Goal: Task Accomplishment & Management: Complete application form

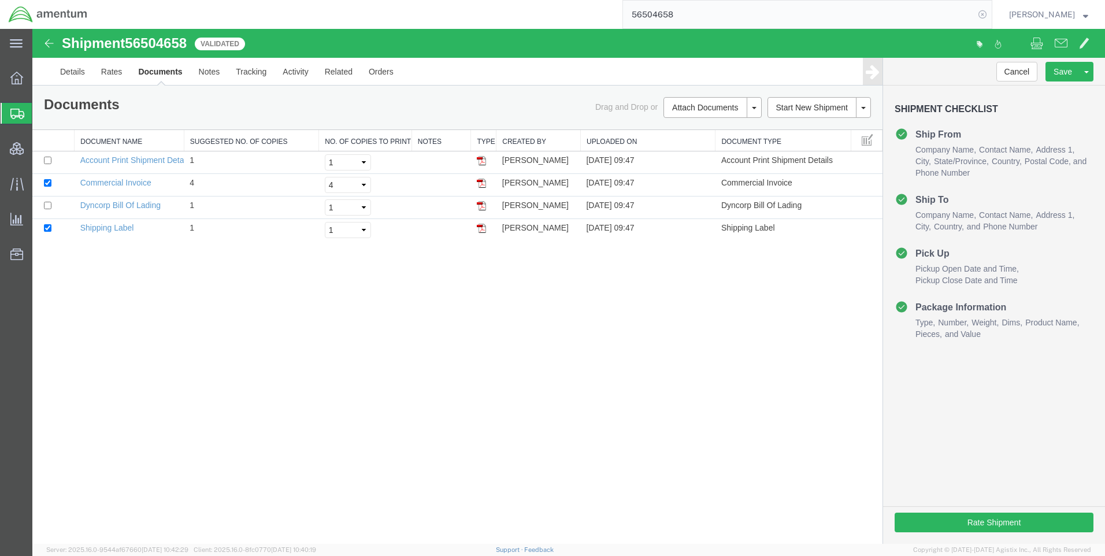
click at [989, 16] on icon at bounding box center [983, 14] width 16 height 16
click at [987, 14] on icon at bounding box center [983, 14] width 16 height 16
paste input "56504658"
type input "56504658"
click at [991, 13] on icon at bounding box center [983, 14] width 16 height 16
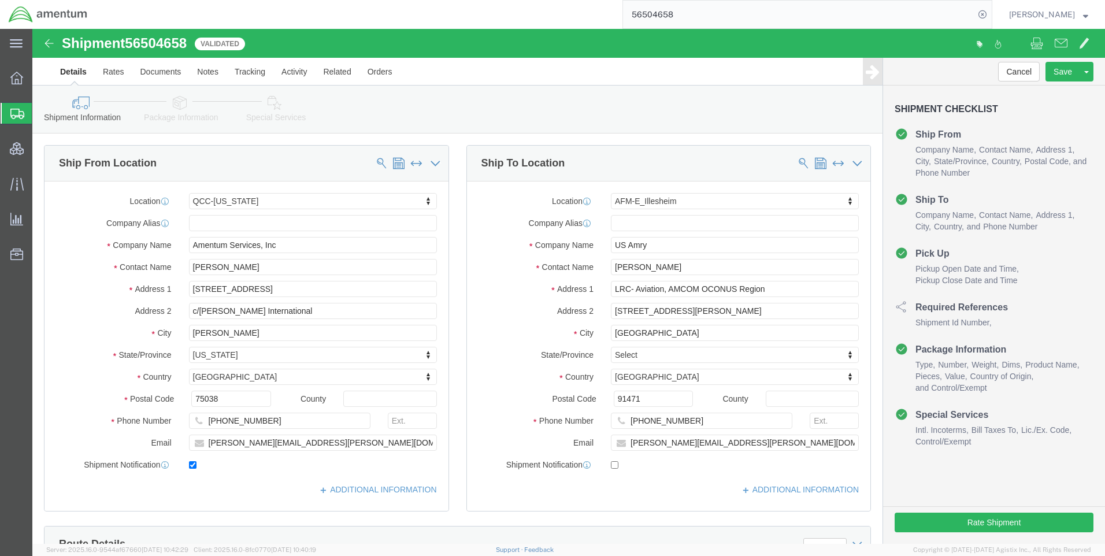
select select "42668"
select select "42637"
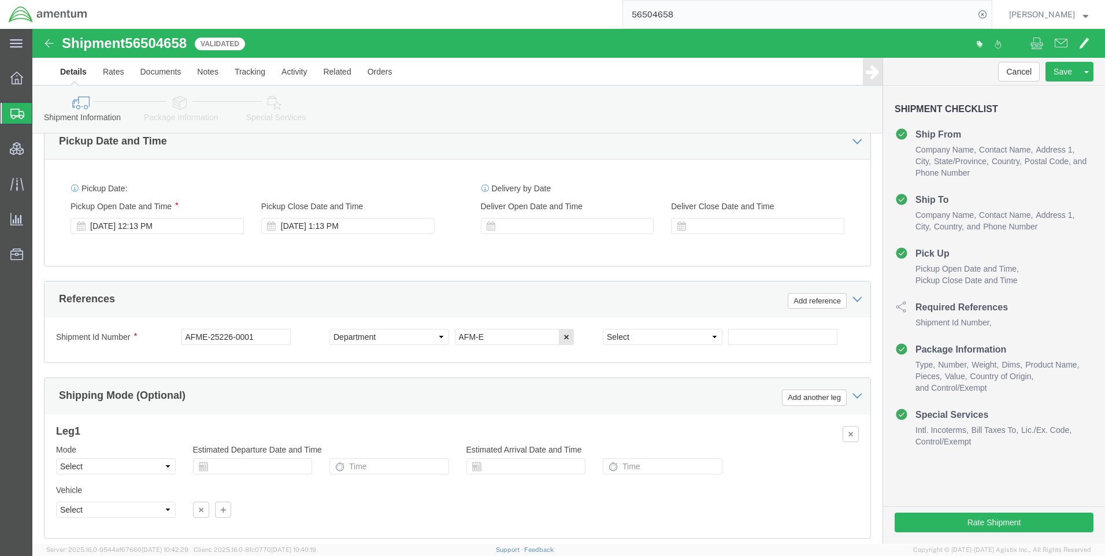
scroll to position [685, 0]
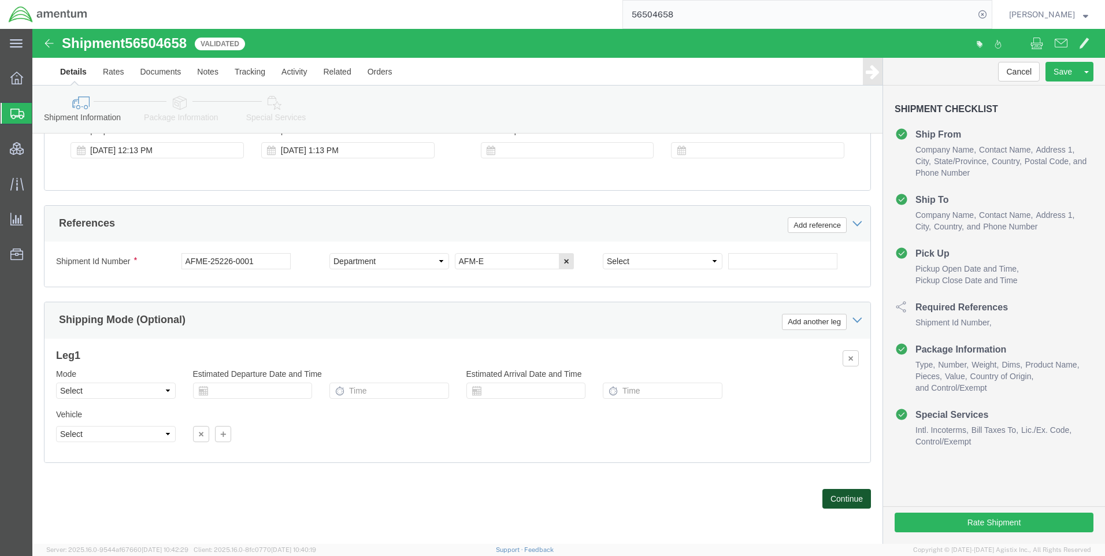
click button "Continue"
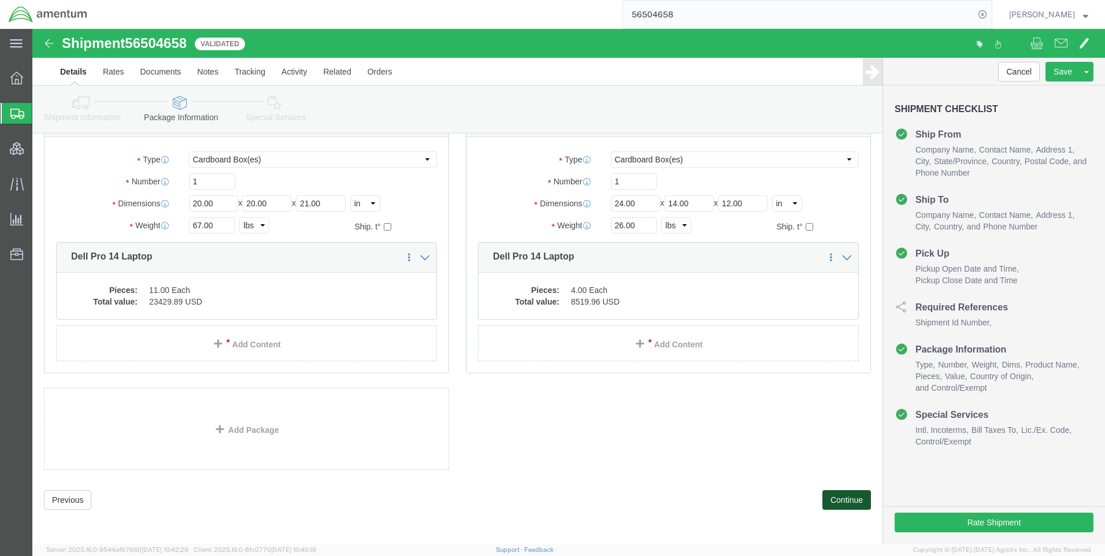
scroll to position [72, 0]
click button "Continue"
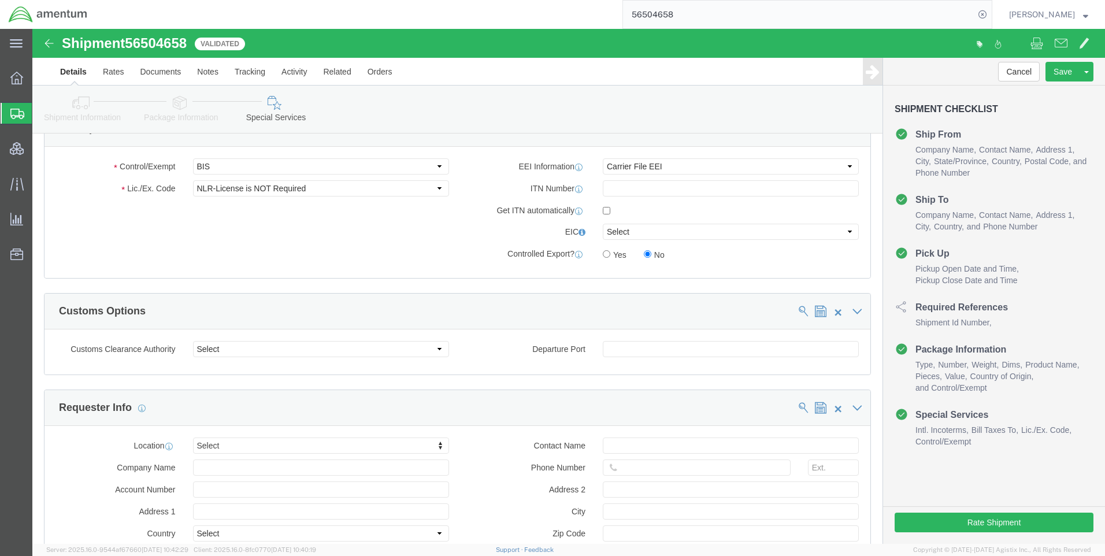
scroll to position [939, 0]
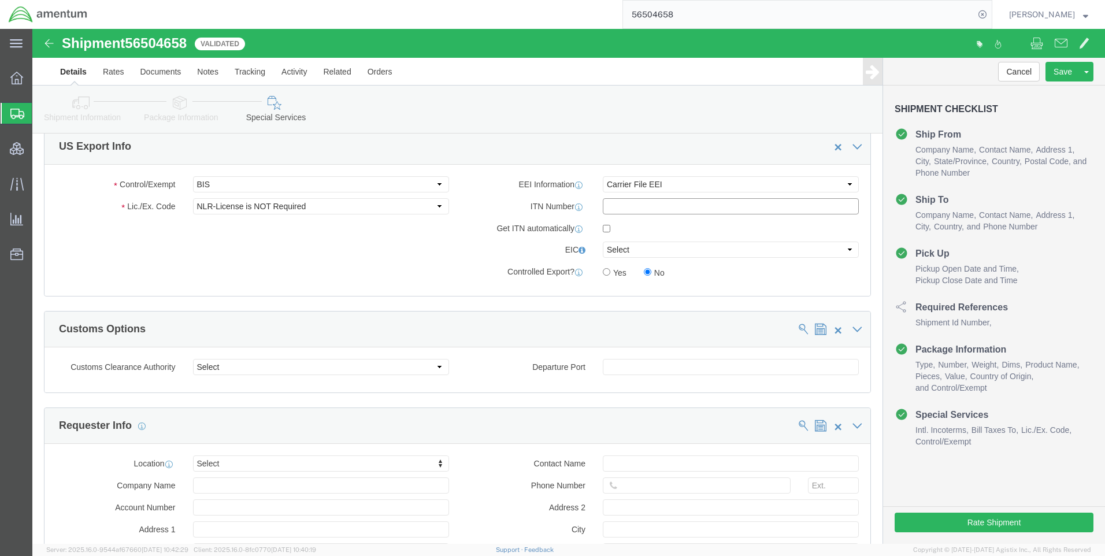
paste input "56504658"
type input "56504658"
drag, startPoint x: 616, startPoint y: 178, endPoint x: 551, endPoint y: 177, distance: 65.3
click div "ITN Number 56504658"
paste input "X20250815813583"
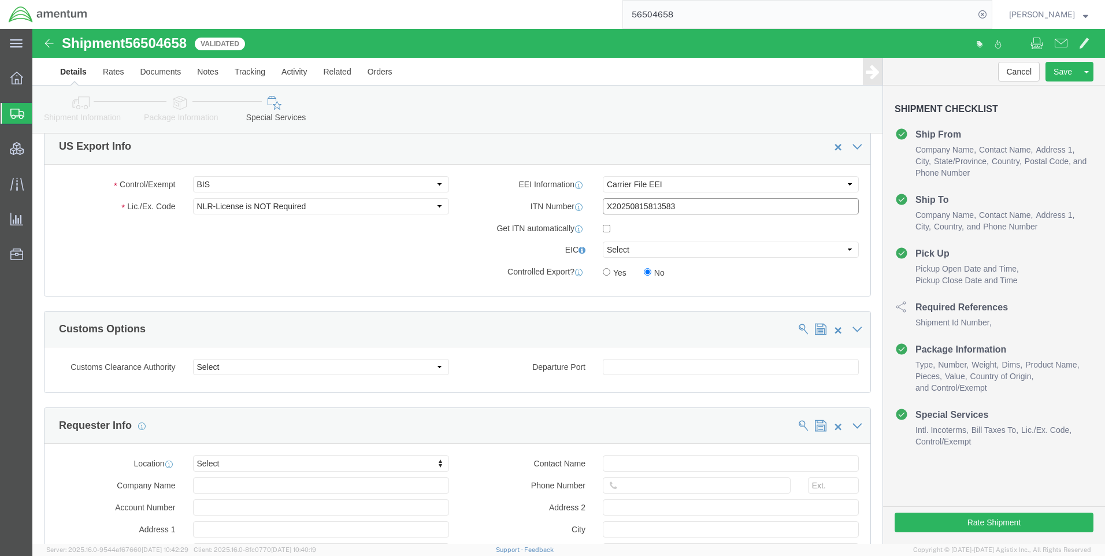
type input "X20250815813583"
drag, startPoint x: 628, startPoint y: 154, endPoint x: 627, endPoint y: 161, distance: 7.7
click select "Select AES-Direct EEI Carrier File EEI EEI Exempt"
select select "AESD"
click select "Select AES-Direct EEI Carrier File EEI EEI Exempt"
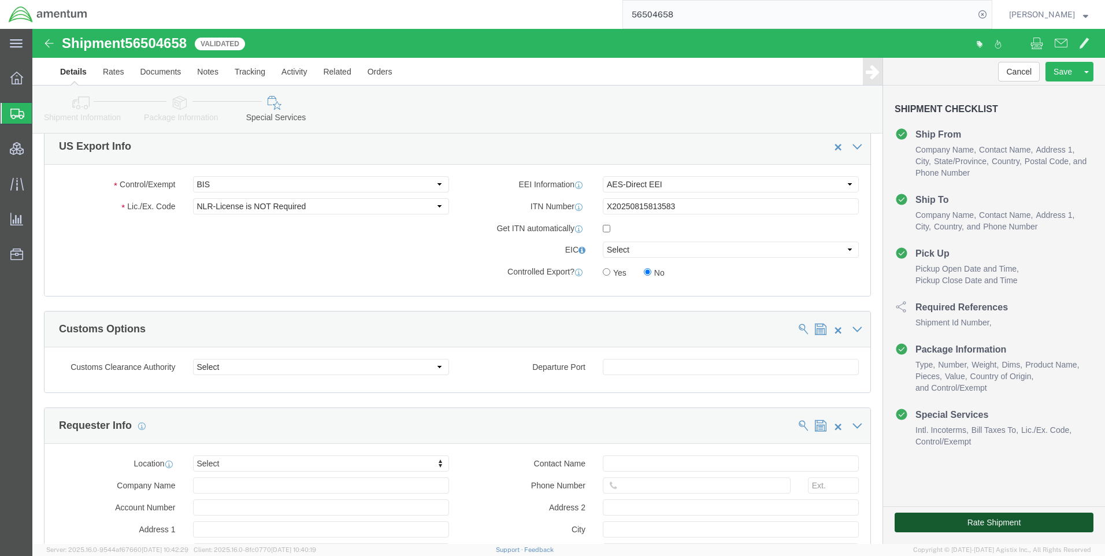
click button "Rate Shipment"
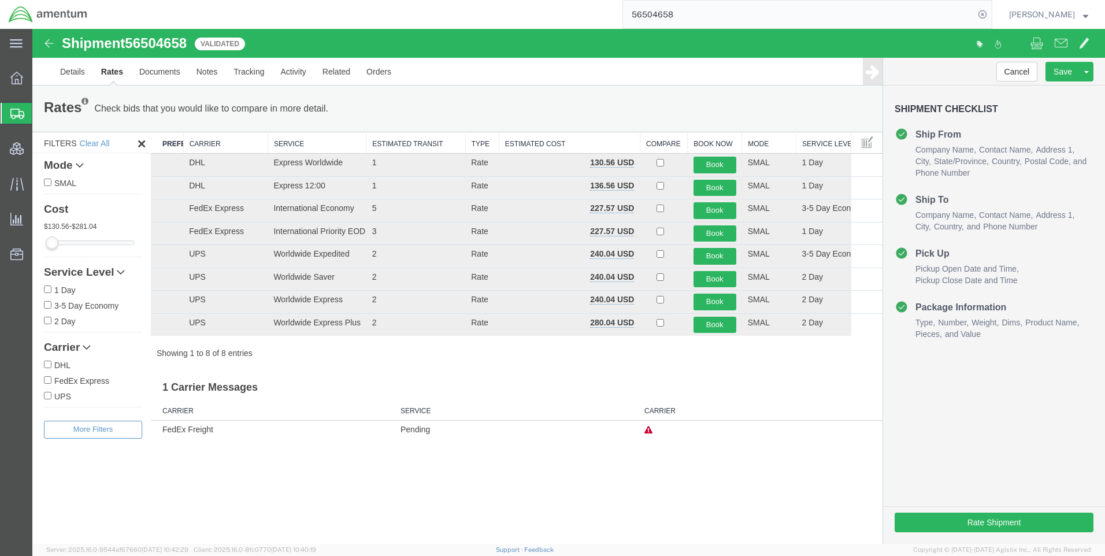
scroll to position [0, 0]
click at [716, 166] on button "Book" at bounding box center [715, 165] width 43 height 17
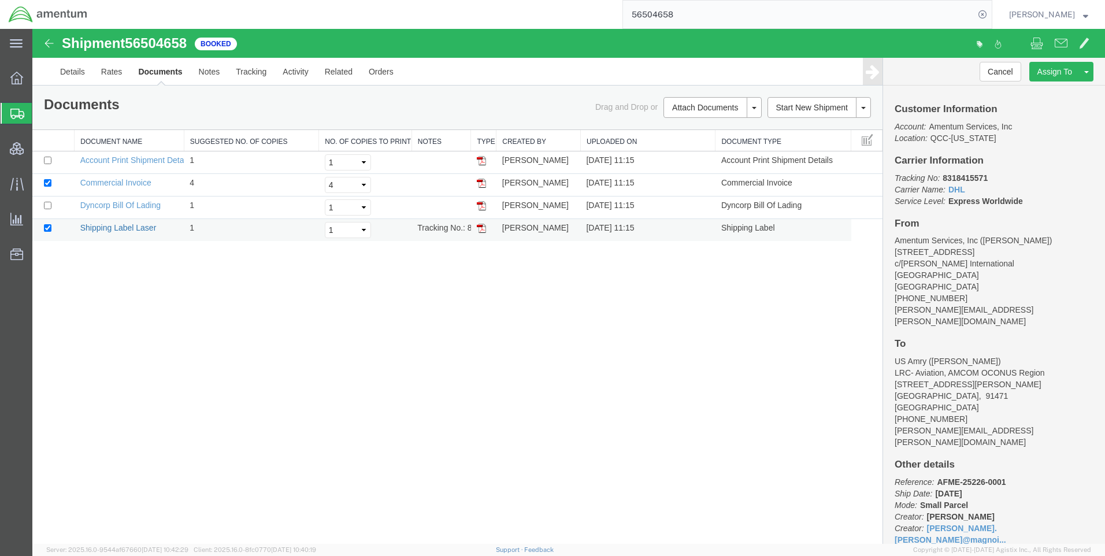
click at [128, 232] on link "Shipping Label Laser" at bounding box center [118, 227] width 76 height 9
click at [107, 185] on link "Commercial Invoice" at bounding box center [115, 182] width 71 height 9
